Goal: Transaction & Acquisition: Subscribe to service/newsletter

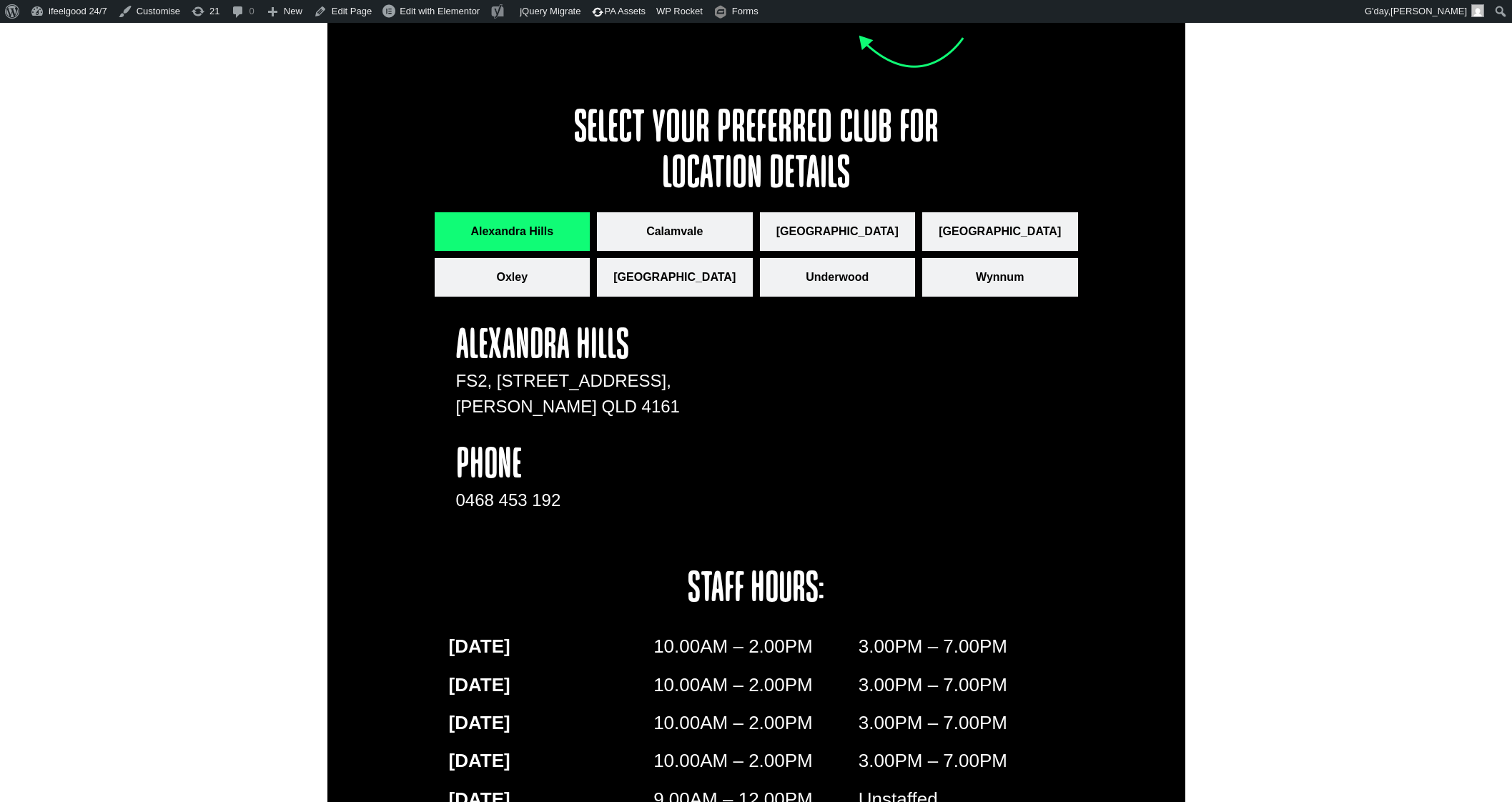
scroll to position [1966, 0]
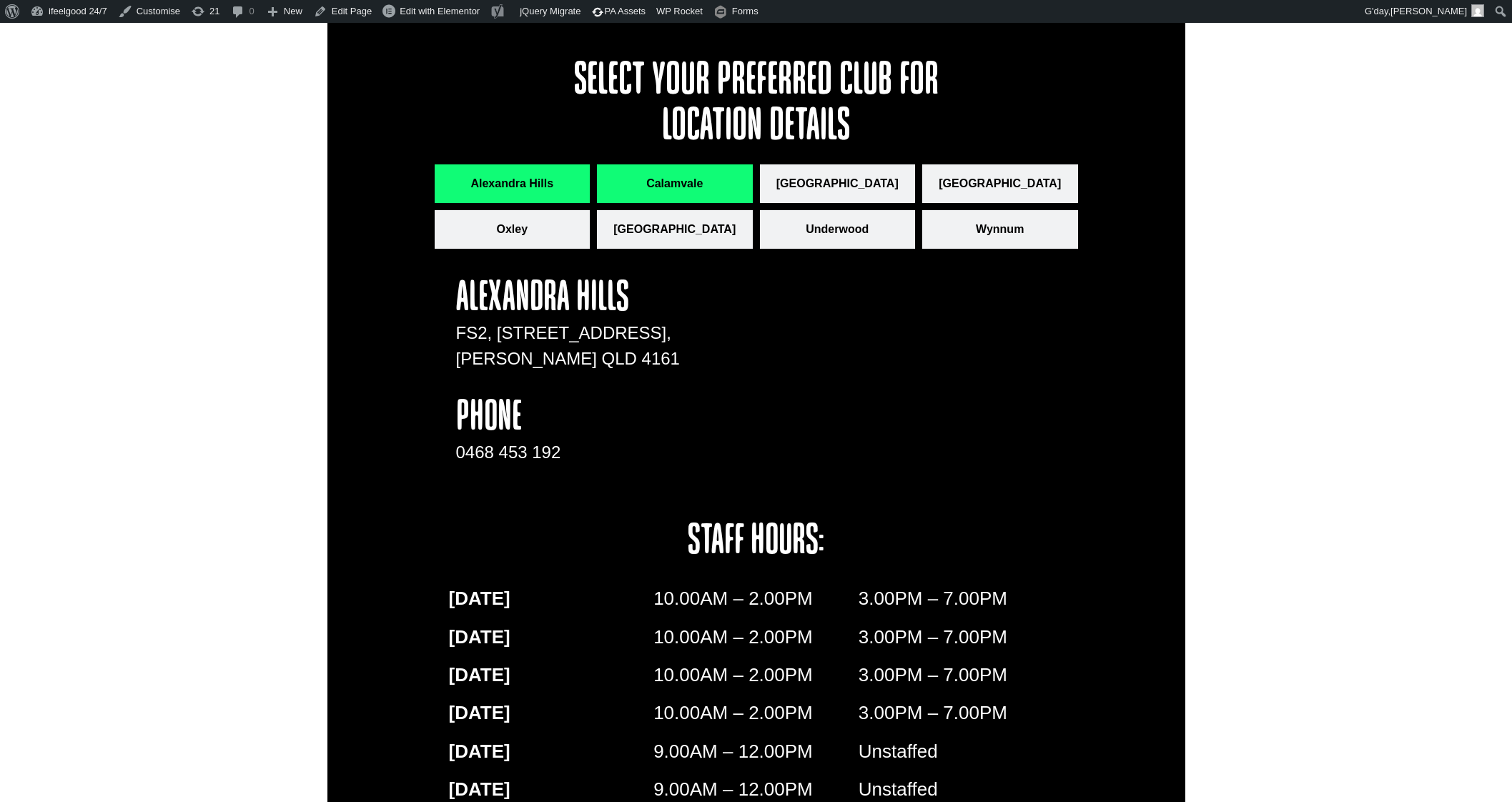
drag, startPoint x: 676, startPoint y: 184, endPoint x: 693, endPoint y: 178, distance: 18.0
click at [677, 184] on span "Calamvale" at bounding box center [674, 184] width 57 height 17
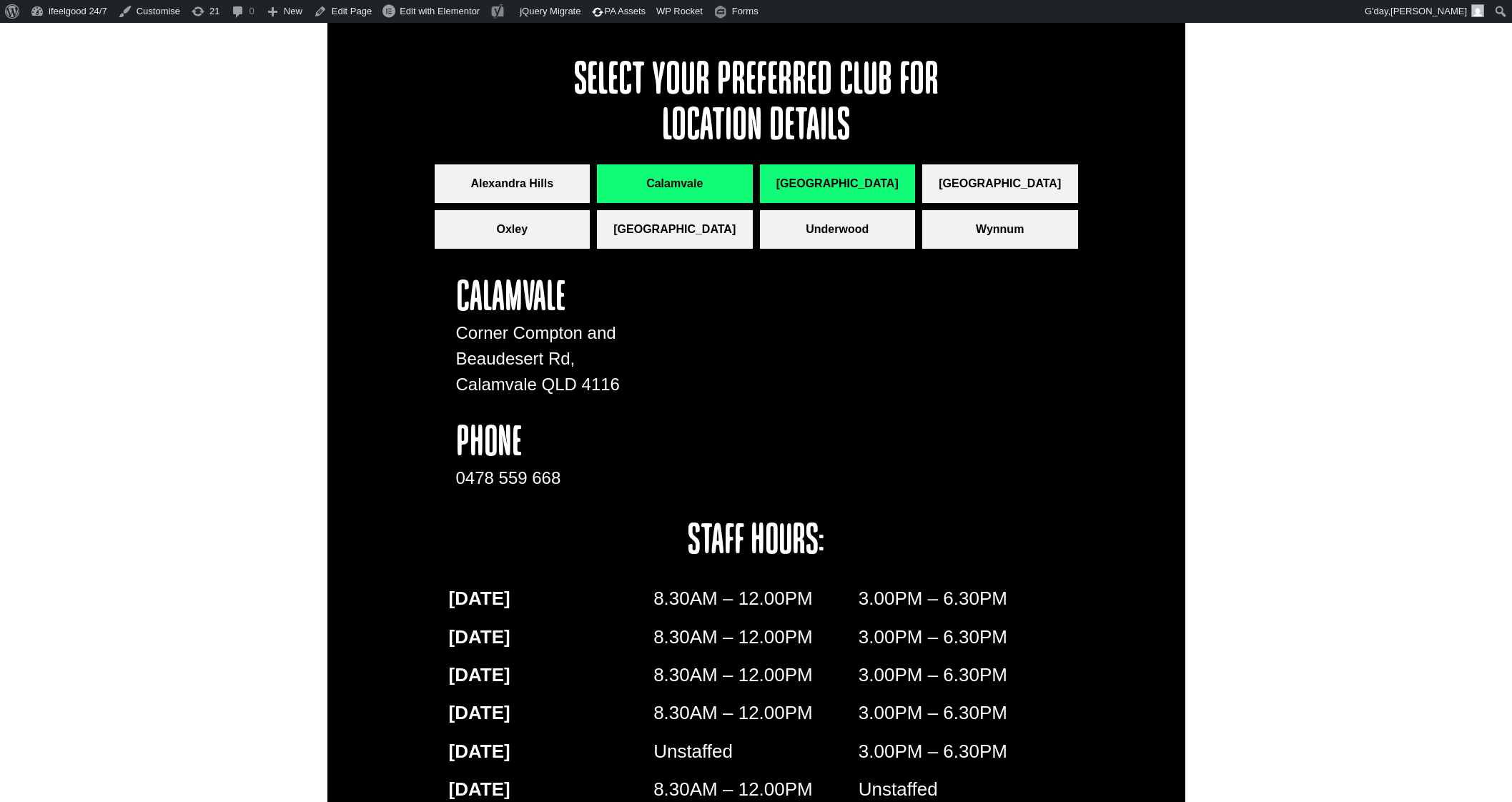
drag, startPoint x: 845, startPoint y: 179, endPoint x: 854, endPoint y: 179, distance: 9.0
click at [846, 179] on span "[GEOGRAPHIC_DATA]" at bounding box center [838, 184] width 122 height 17
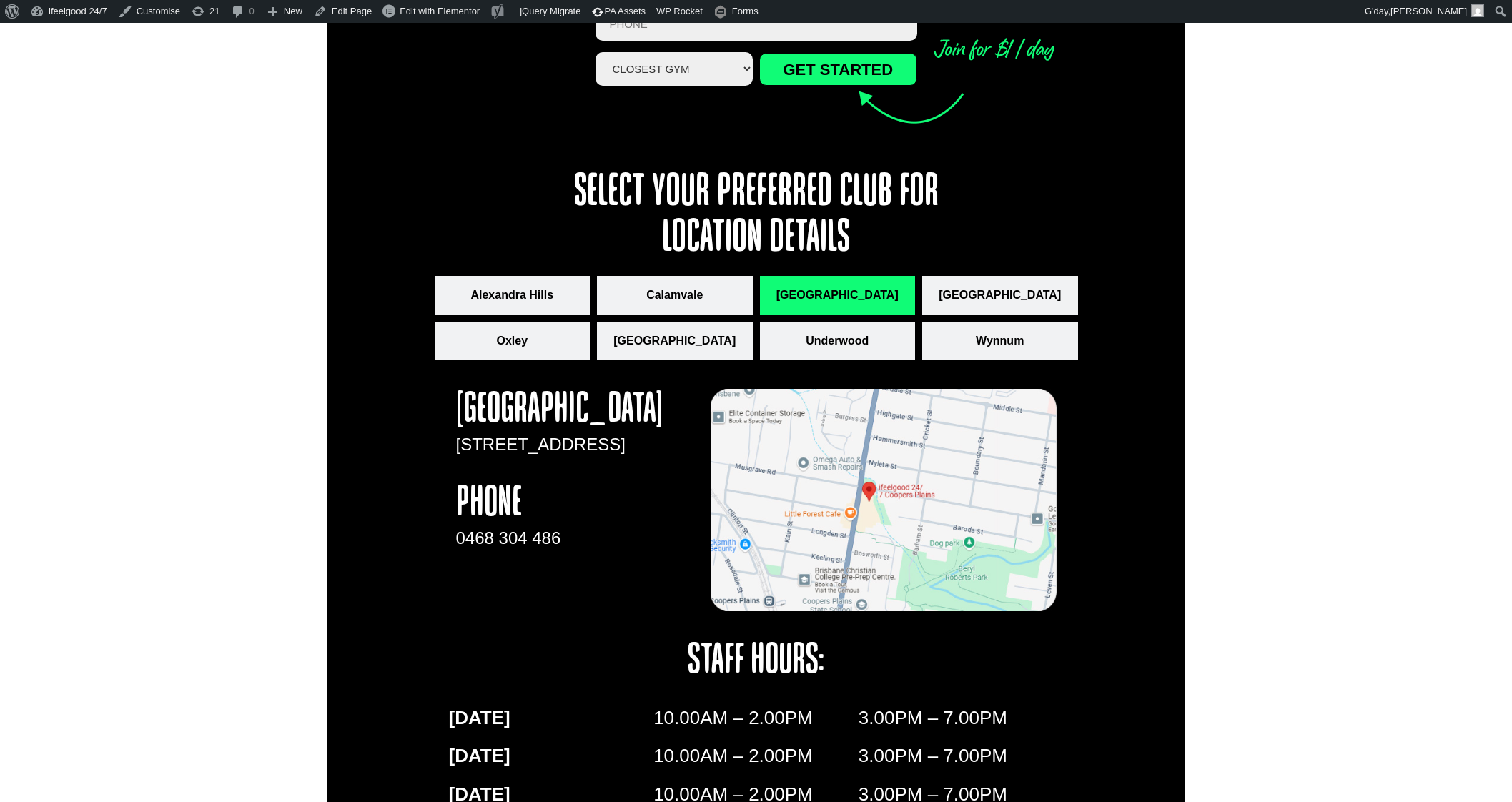
scroll to position [2313, 0]
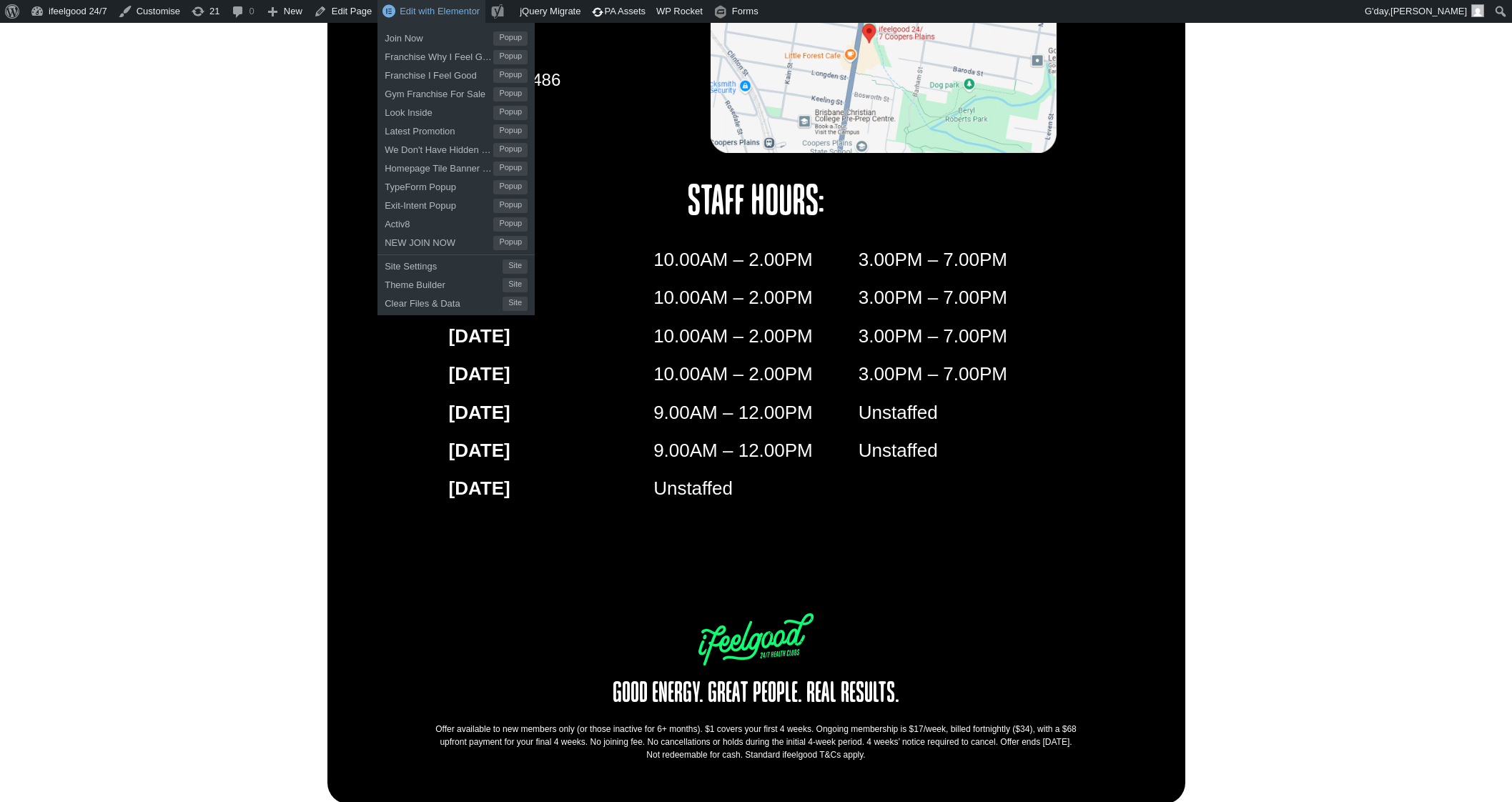
click at [416, 9] on span "Edit with Elementor" at bounding box center [440, 11] width 80 height 11
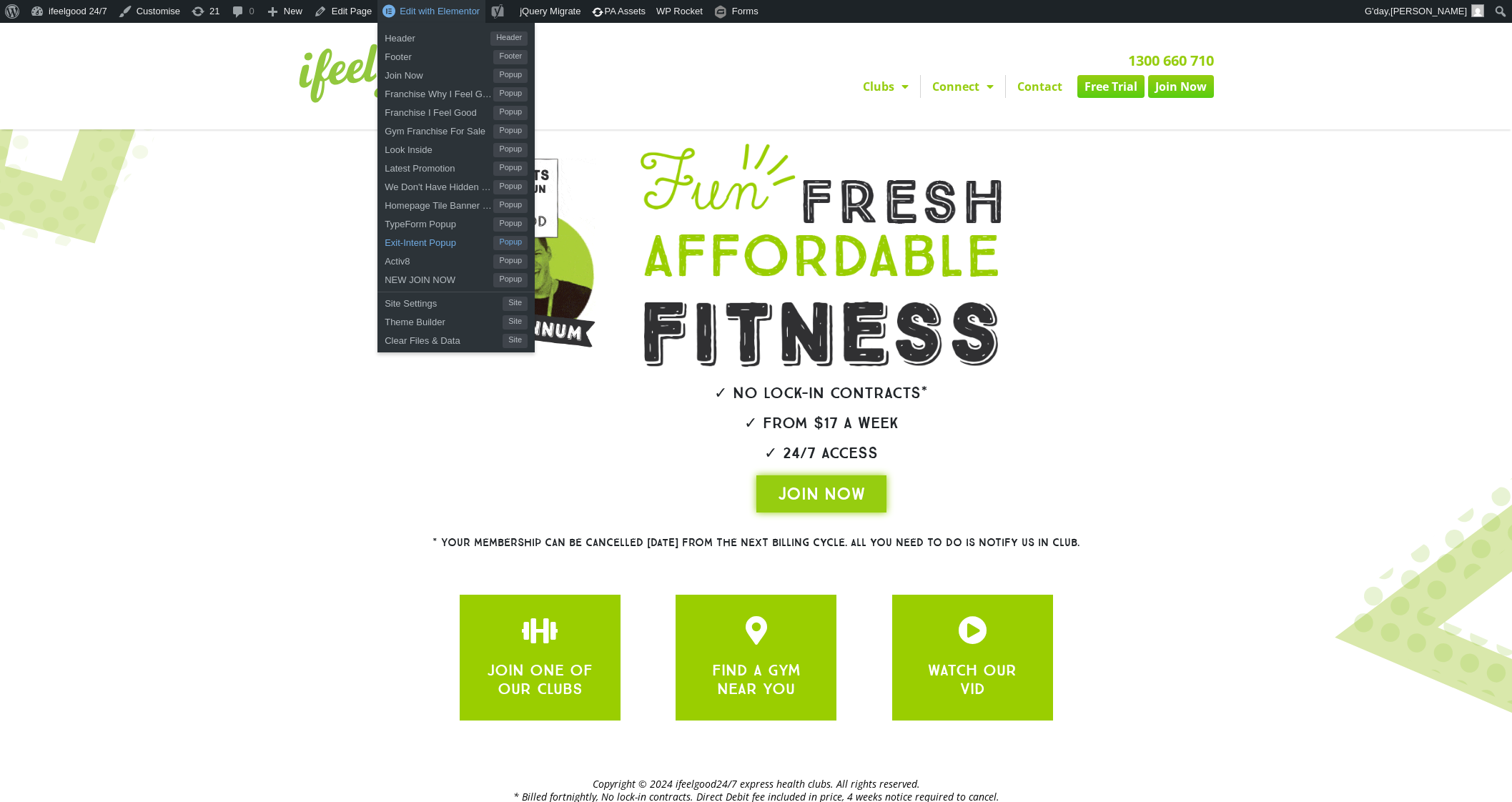
click at [443, 243] on span "Exit-Intent Popup" at bounding box center [438, 241] width 109 height 19
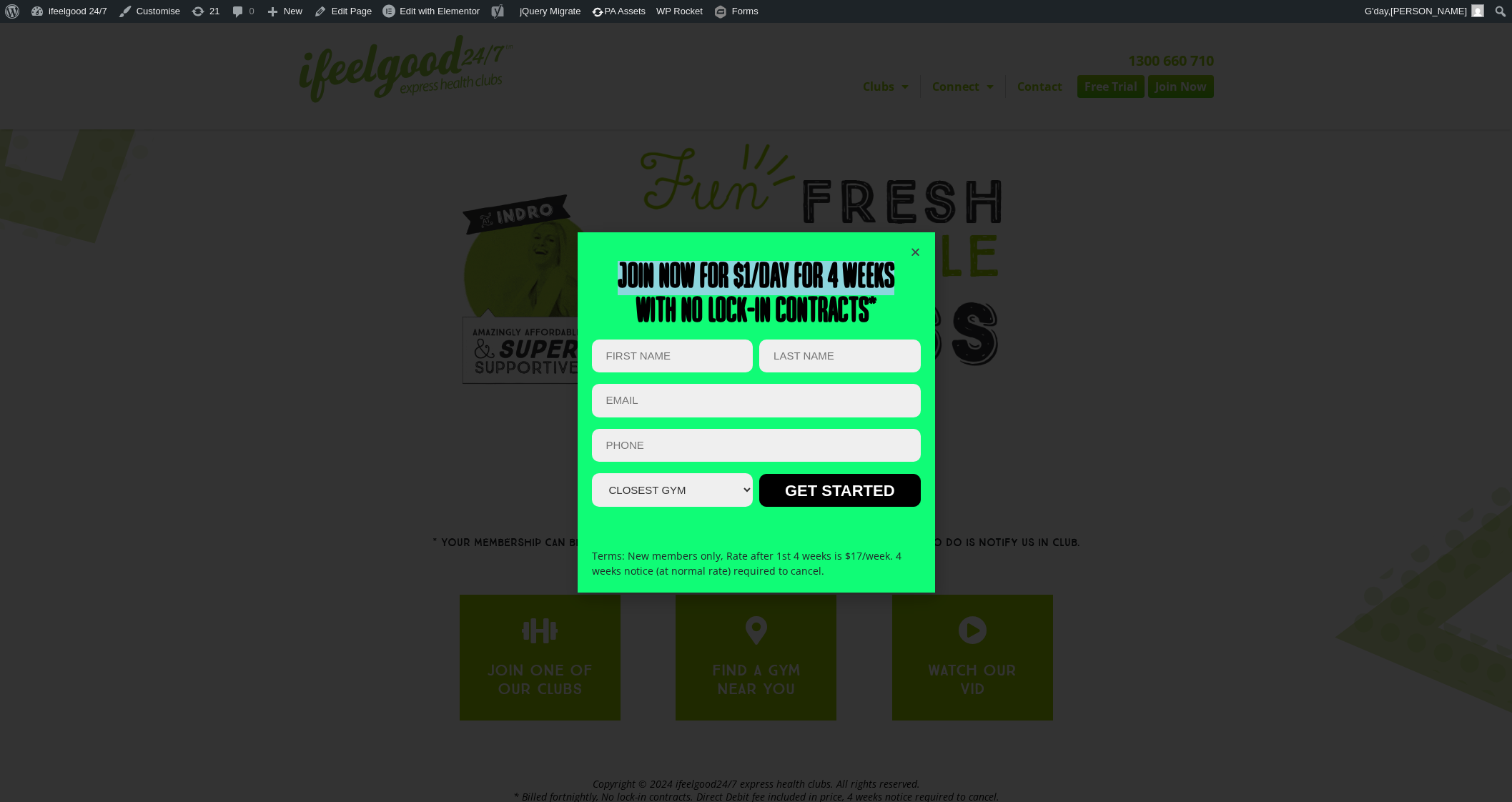
click at [911, 248] on div "Join now for $1/day for 4 weeks With no lock-in contracts* Name This field is f…" at bounding box center [756, 413] width 358 height 361
click at [796, 251] on div "Join now for $1/day for 4 weeks With no lock-in contracts* Name This field is f…" at bounding box center [757, 413] width 329 height 361
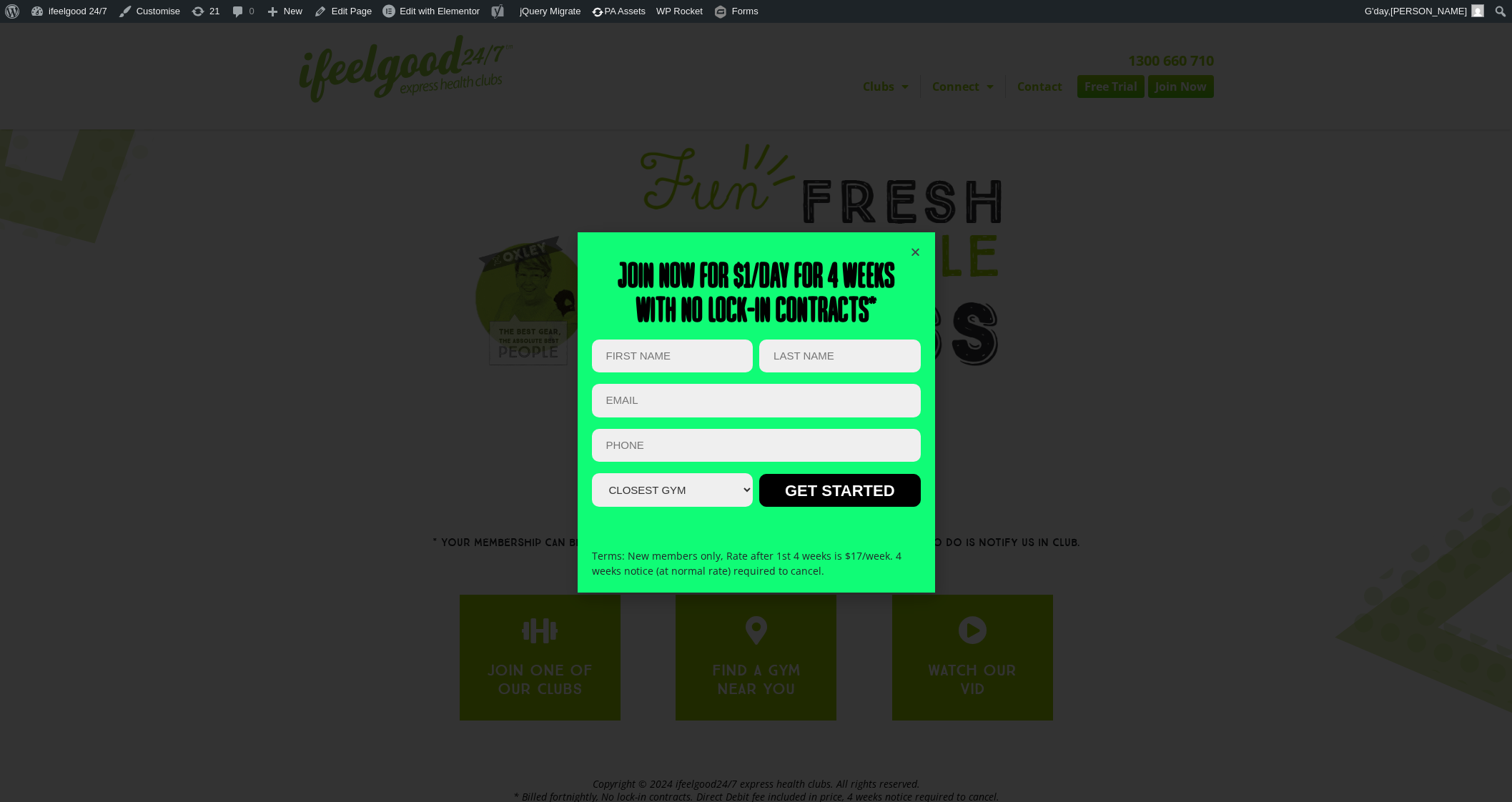
click at [913, 250] on icon "Close" at bounding box center [916, 252] width 11 height 11
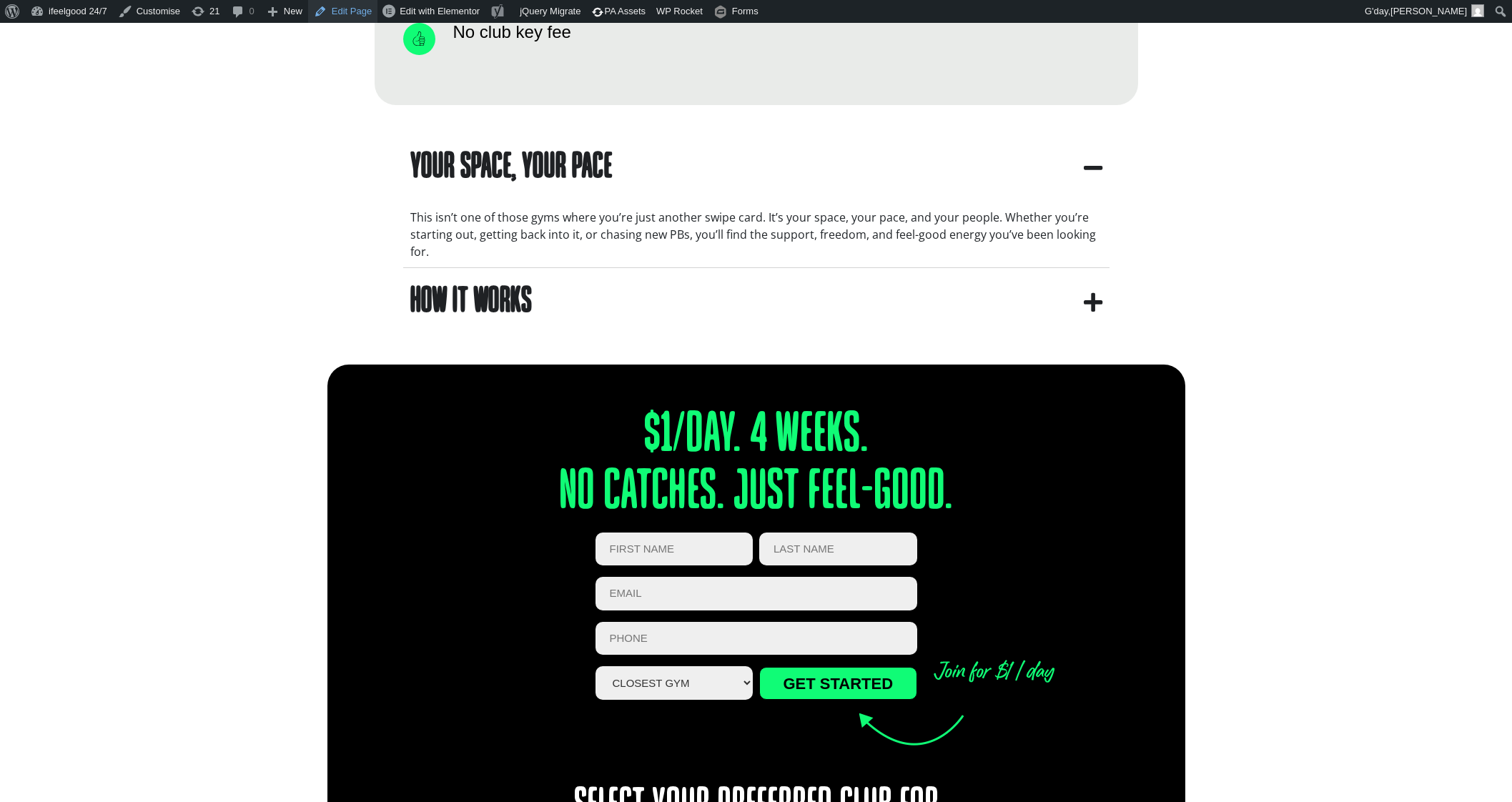
click at [344, 6] on link "Edit Page" at bounding box center [342, 11] width 69 height 23
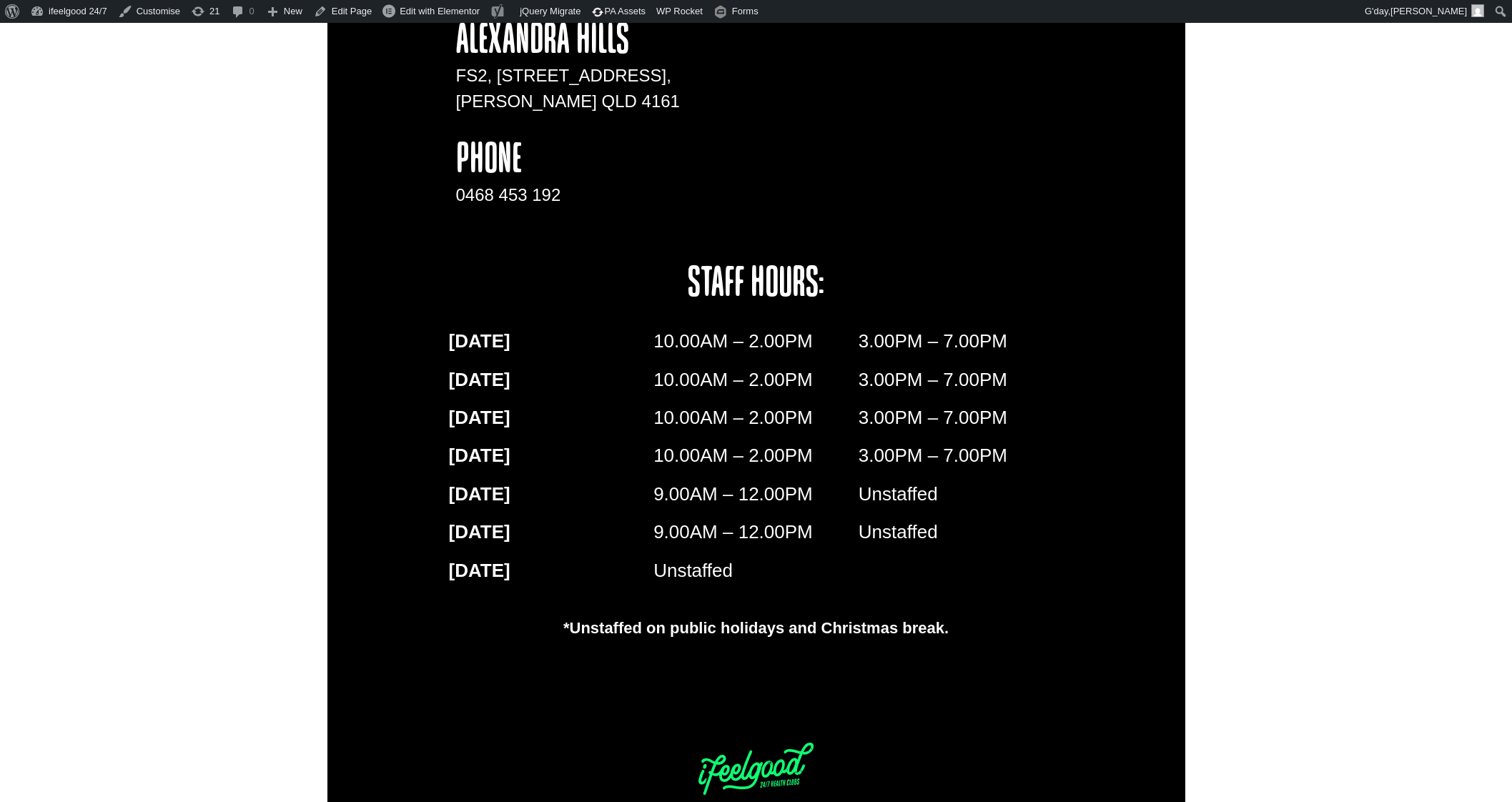
scroll to position [2354, 0]
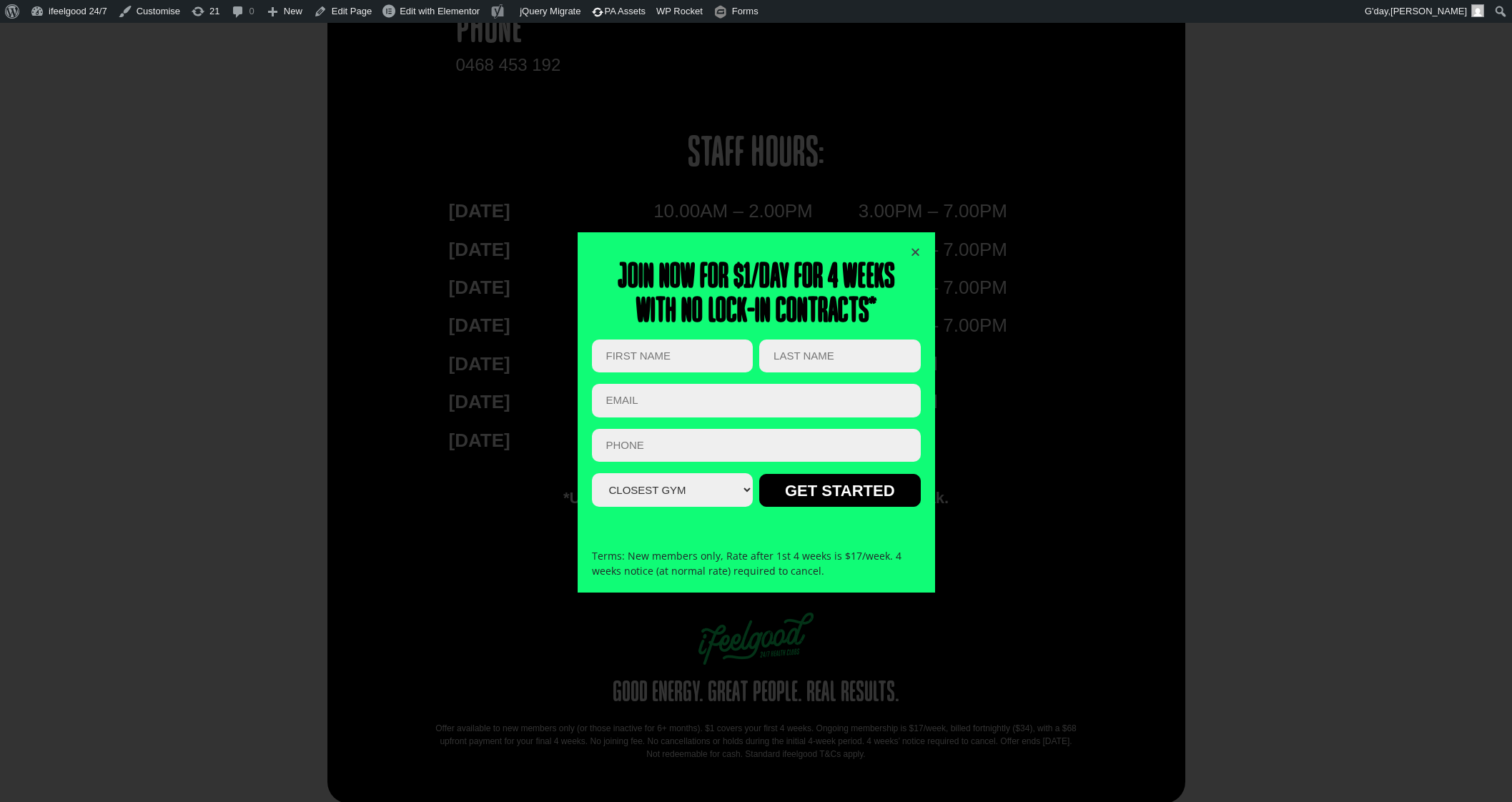
click at [917, 249] on icon "Close" at bounding box center [916, 252] width 11 height 11
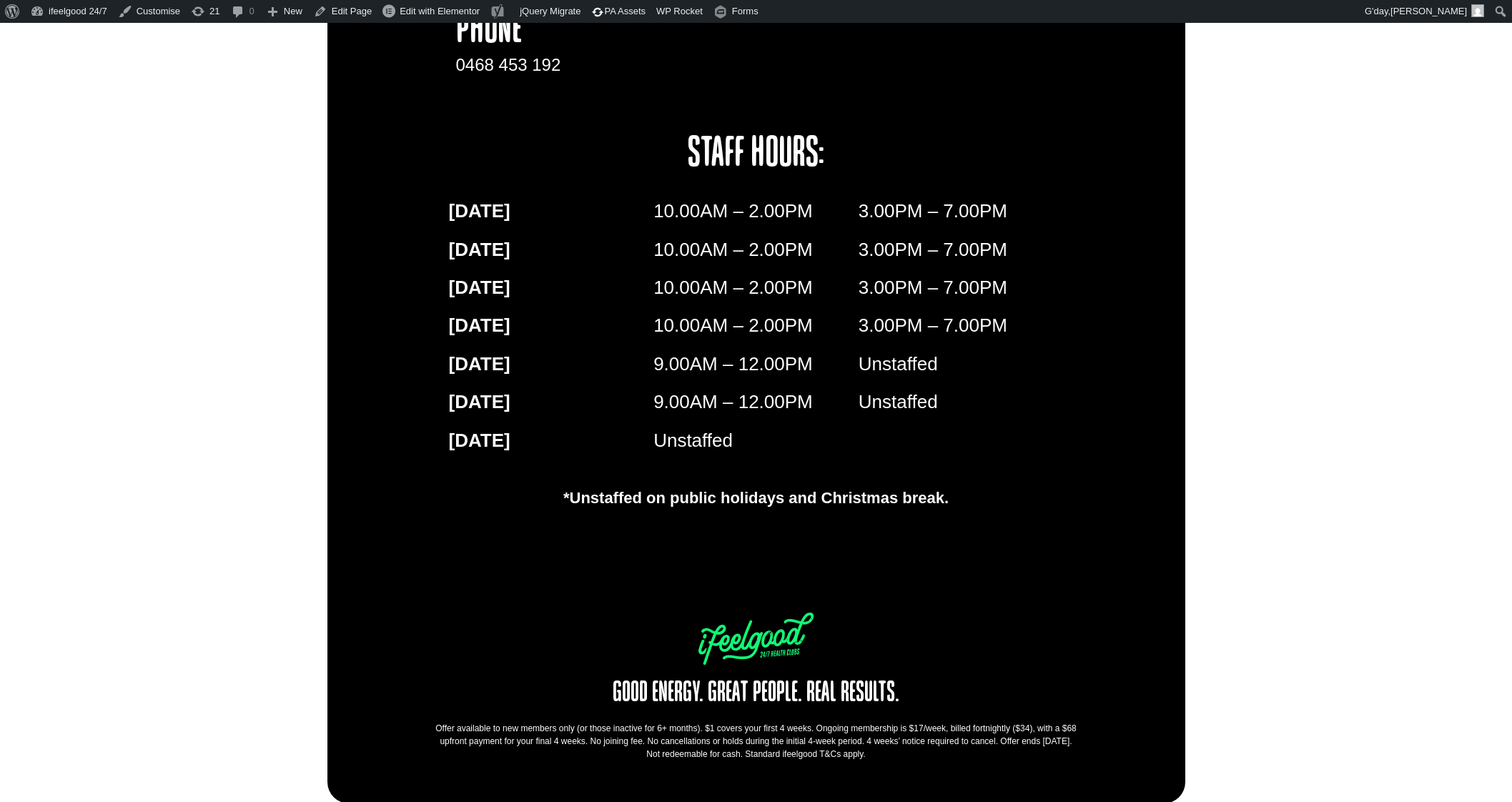
click at [1279, 51] on div "$1/day. 4 weeks. No catches. Just feel-good. Facebook This field is for validat…" at bounding box center [756, 27] width 1512 height 1552
drag, startPoint x: 882, startPoint y: 750, endPoint x: 418, endPoint y: 712, distance: 465.6
click at [418, 712] on div "$1/day. 4 weeks. No catches. Just feel-good. Facebook This field is for validat…" at bounding box center [757, 27] width 858 height 1552
copy div "Offer available to new members only (or those inactive for 6+ months). $1 cover…"
click at [840, 418] on div "9.00AM – 12.00PM" at bounding box center [756, 407] width 205 height 38
